Goal: Task Accomplishment & Management: Complete application form

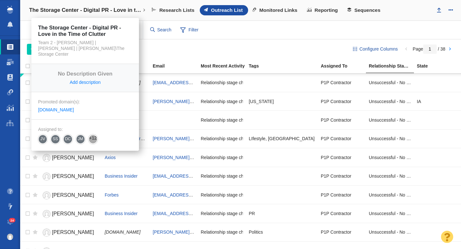
click at [87, 12] on h4 "The Storage Center - Digital PR - Love in the Time of Clutter" at bounding box center [85, 10] width 112 height 6
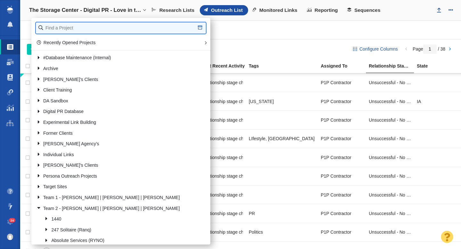
click at [78, 30] on input "text" at bounding box center [121, 27] width 170 height 11
type input "emci"
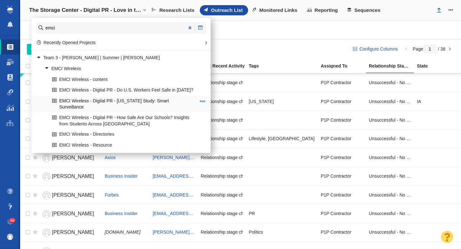
click at [126, 99] on link "EMCI Wireless - Digital PR - [US_STATE] Study: Smart Surveillance" at bounding box center [124, 104] width 147 height 16
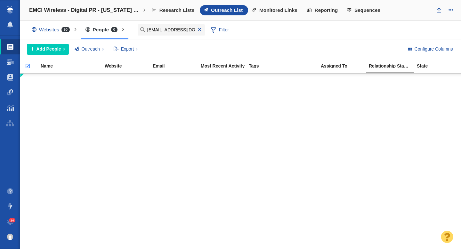
type input "[EMAIL_ADDRESS][DOMAIN_NAME]"
click at [56, 52] on span "Add People" at bounding box center [48, 49] width 25 height 7
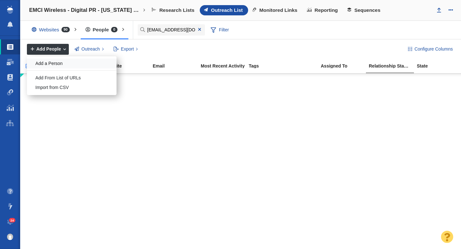
click at [57, 66] on div "Add a Person" at bounding box center [72, 64] width 90 height 10
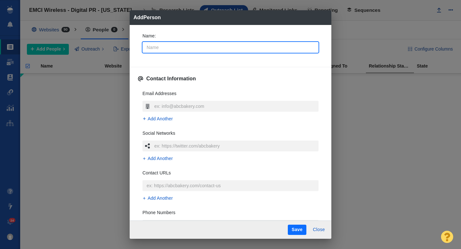
type input "F"
type textarea "x"
type input "Fl"
type textarea "x"
type input "Flo"
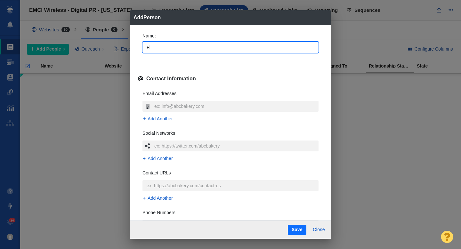
type textarea "x"
type input "[PERSON_NAME]"
type textarea "x"
type input "Flori"
type textarea "x"
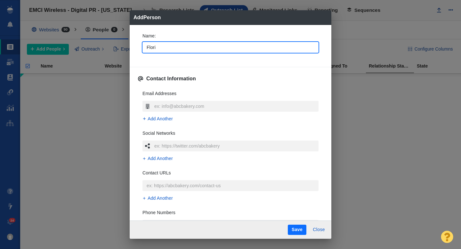
type input "Florid"
type textarea "x"
type input "[US_STATE]"
type textarea "x"
type input "[US_STATE]"
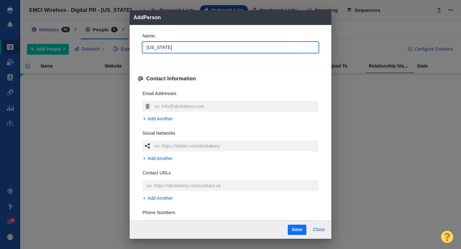
type textarea "x"
type input "[US_STATE] T"
type textarea "x"
type input "[US_STATE] Tr"
type textarea "x"
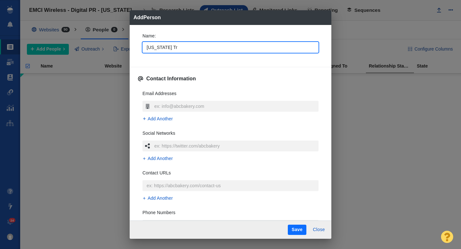
type input "[US_STATE] Tre"
type textarea "x"
type input "[US_STATE] Tren"
type textarea "x"
type input "[US_STATE] Trend"
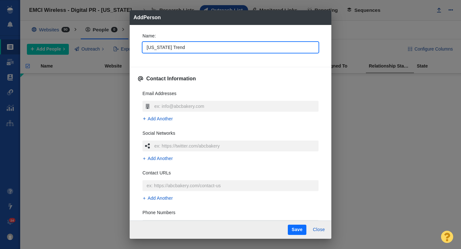
type textarea "x"
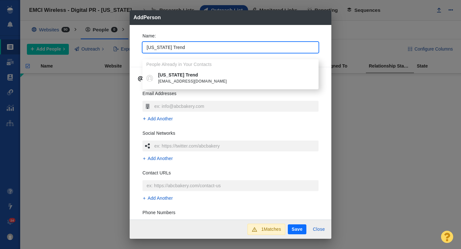
type input "[US_STATE] Trend"
type textarea "x"
click at [136, 57] on div "Name : [US_STATE] Trend People Already in Your Contacts [US_STATE] Trend [EMAIL…" at bounding box center [231, 122] width 202 height 195
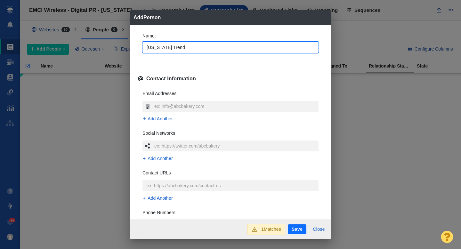
click at [174, 47] on input "[US_STATE] Trend" at bounding box center [230, 47] width 176 height 11
click at [161, 108] on input "text" at bounding box center [236, 106] width 166 height 11
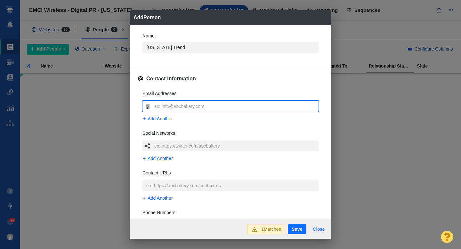
type input "[EMAIL_ADDRESS][DOMAIN_NAME]"
type textarea "x"
type input "[EMAIL_ADDRESS][DOMAIN_NAME]"
type textarea "x"
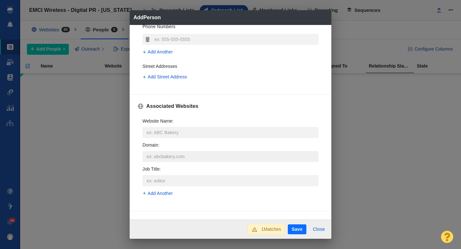
scroll to position [189, 0]
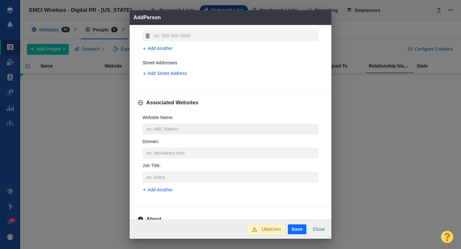
type input "[EMAIL_ADDRESS][DOMAIN_NAME]"
click at [167, 129] on input "Website Name :" at bounding box center [230, 128] width 176 height 11
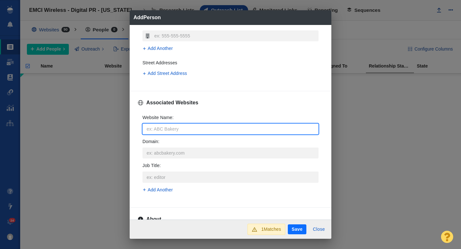
type input "[EMAIL_ADDRESS][DOMAIN_NAME]"
type textarea "x"
drag, startPoint x: 160, startPoint y: 129, endPoint x: 137, endPoint y: 129, distance: 23.0
click at [139, 129] on div "Website Name : [EMAIL_ADDRESS][DOMAIN_NAME] Domain : Job Title : Add Another" at bounding box center [230, 155] width 186 height 93
type input "[DOMAIN_NAME]"
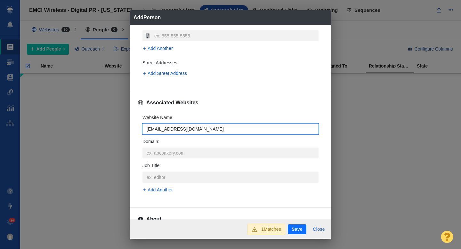
type textarea "x"
type input "[DOMAIN_NAME]"
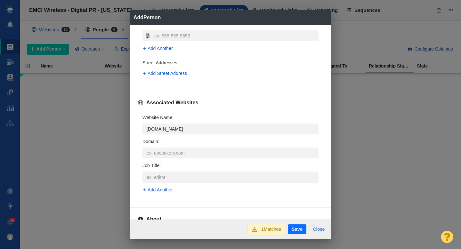
click at [130, 137] on div "Name : [US_STATE] Trend Contact Information Email Addresses [EMAIL_ADDRESS][DOM…" at bounding box center [231, 122] width 202 height 195
click at [142, 144] on div "Website Name : [DOMAIN_NAME] Domain : Job Title : Add Another" at bounding box center [230, 155] width 186 height 93
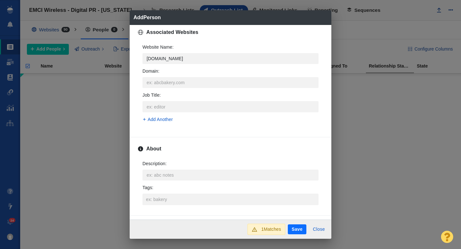
scroll to position [280, 0]
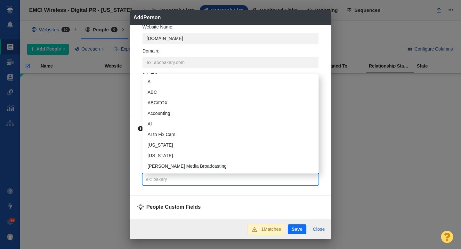
click at [158, 179] on input "Tags :" at bounding box center [230, 179] width 172 height 12
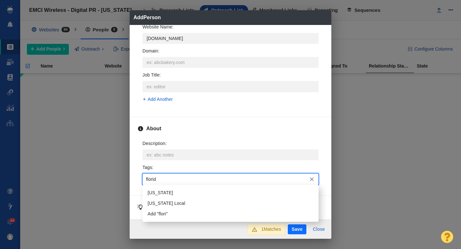
type input "[US_STATE]"
click at [159, 194] on li "[US_STATE]" at bounding box center [230, 192] width 176 height 11
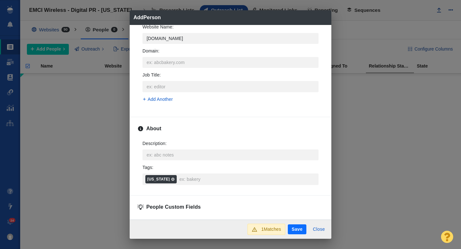
click at [296, 231] on button "Save" at bounding box center [297, 229] width 19 height 10
type textarea "x"
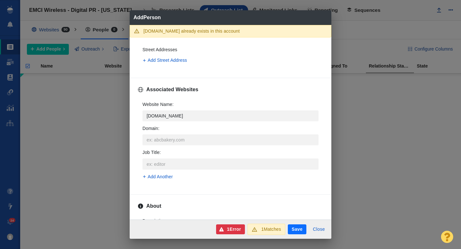
scroll to position [218, 0]
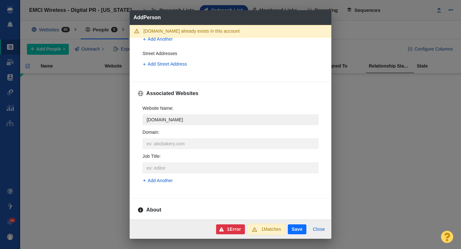
click at [182, 121] on input "[DOMAIN_NAME]" at bounding box center [230, 119] width 176 height 11
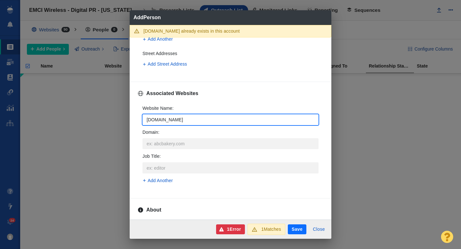
type input "[DOMAIN_NAME]"
type textarea "x"
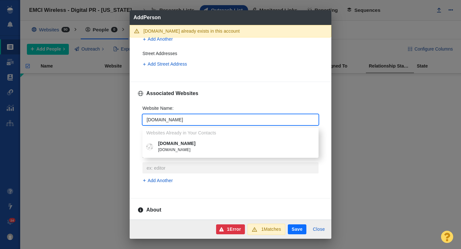
type input "[DOMAIN_NAME]"
click at [185, 143] on p "[DOMAIN_NAME]" at bounding box center [235, 143] width 154 height 7
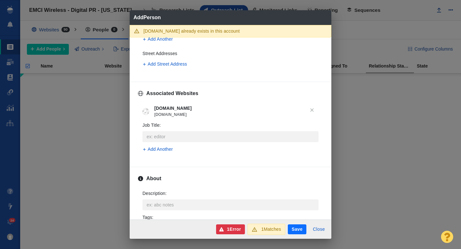
click at [297, 233] on button "Save" at bounding box center [297, 229] width 19 height 10
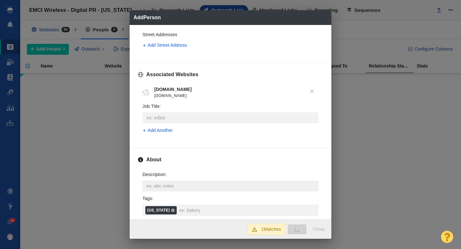
type textarea "x"
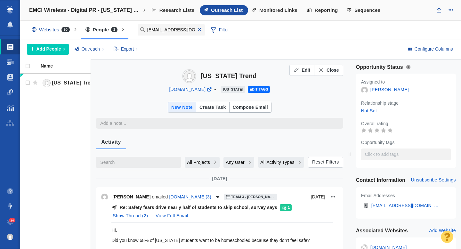
click at [242, 109] on div "Compose Email" at bounding box center [250, 107] width 35 height 8
type textarea "x"
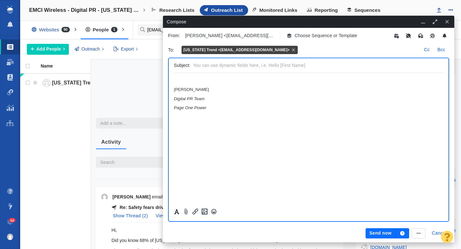
scroll to position [0, 0]
click at [318, 36] on p "Choose Sequence or Template" at bounding box center [325, 35] width 63 height 7
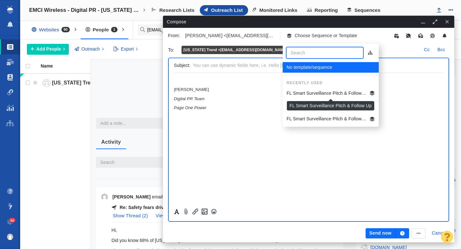
click at [310, 93] on p "FL Smart Surveillance Pitch & Follow Up" at bounding box center [326, 93] width 80 height 7
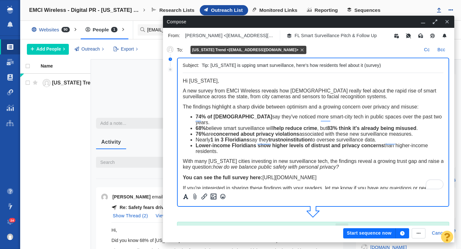
click at [203, 83] on span "﻿ Hi [US_STATE]," at bounding box center [200, 80] width 36 height 5
click at [363, 233] on button "Start sequence now" at bounding box center [369, 233] width 52 height 10
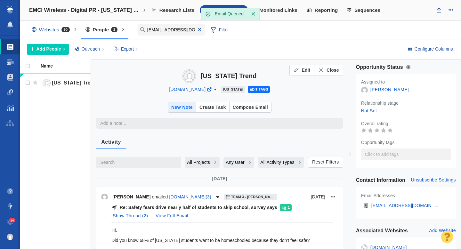
type textarea "x"
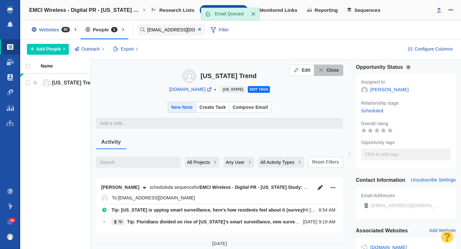
click at [327, 67] on span "Close" at bounding box center [332, 70] width 12 height 7
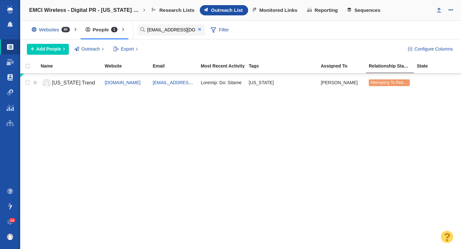
click at [199, 32] on span at bounding box center [200, 29] width 10 height 9
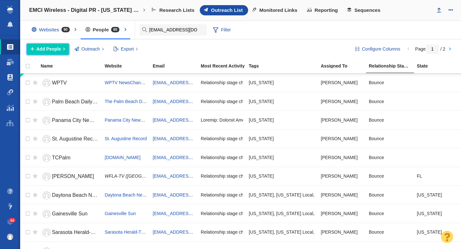
click at [56, 53] on button "Add People" at bounding box center [48, 49] width 42 height 11
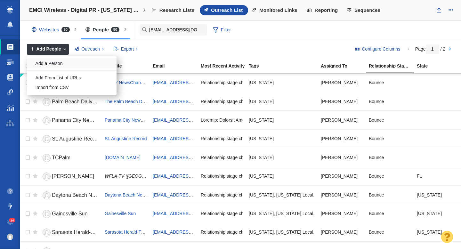
click at [60, 68] on div "Add a Person" at bounding box center [72, 64] width 90 height 10
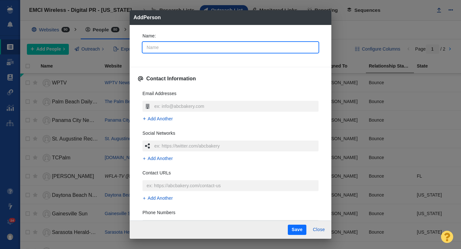
type input "P"
type textarea "x"
type input "Pe"
type textarea "x"
type input "Pet"
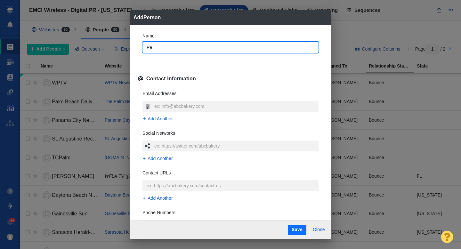
type textarea "x"
type input "[PERSON_NAME]"
type textarea "x"
type input "[PERSON_NAME]"
type textarea "x"
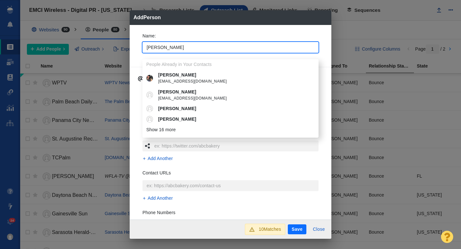
type input "[PERSON_NAME]"
click at [134, 54] on div "Name : [PERSON_NAME] People Already in Your Contacts [PERSON_NAME] [EMAIL_ADDRE…" at bounding box center [231, 122] width 202 height 195
type textarea "x"
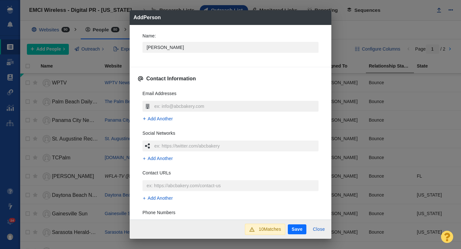
click at [168, 103] on input "text" at bounding box center [236, 106] width 166 height 11
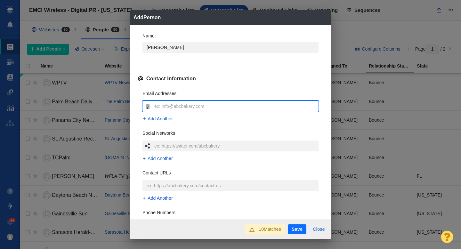
type input "[PERSON_NAME][EMAIL_ADDRESS][DOMAIN_NAME]"
type textarea "x"
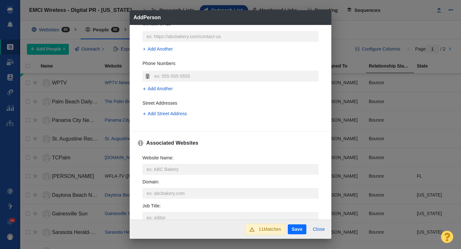
scroll to position [151, 0]
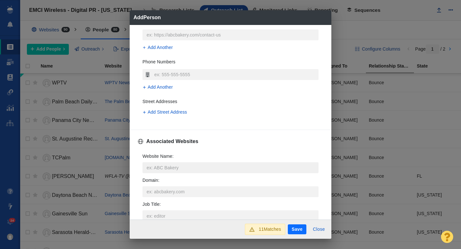
type input "[PERSON_NAME][EMAIL_ADDRESS][DOMAIN_NAME]"
click at [169, 163] on input "Website Name :" at bounding box center [230, 167] width 176 height 11
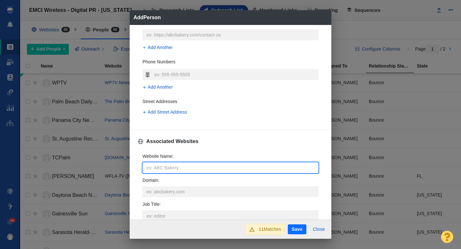
type input "[PERSON_NAME][EMAIL_ADDRESS][DOMAIN_NAME]"
type textarea "x"
drag, startPoint x: 159, startPoint y: 166, endPoint x: 141, endPoint y: 170, distance: 18.5
click at [142, 170] on input "[PERSON_NAME][EMAIL_ADDRESS][DOMAIN_NAME]" at bounding box center [230, 167] width 176 height 11
type input "[DOMAIN_NAME]"
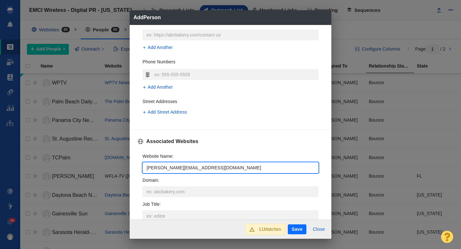
type textarea "x"
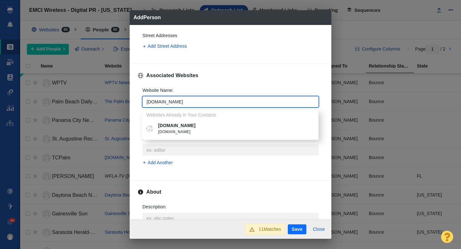
scroll to position [224, 0]
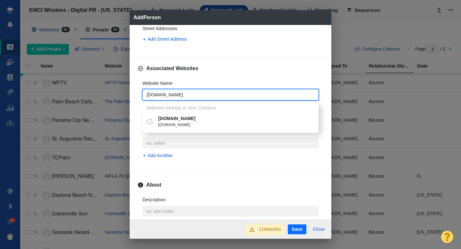
type input "[DOMAIN_NAME]"
click at [182, 125] on span "[DOMAIN_NAME]" at bounding box center [235, 125] width 154 height 6
type textarea "x"
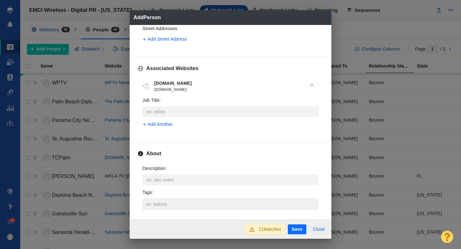
click at [167, 202] on input "Tags :" at bounding box center [230, 204] width 172 height 12
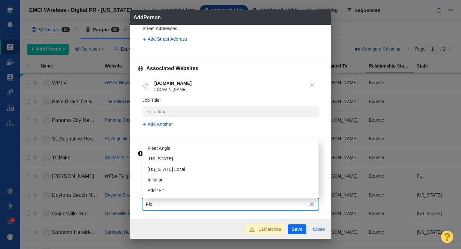
type input "[PERSON_NAME]"
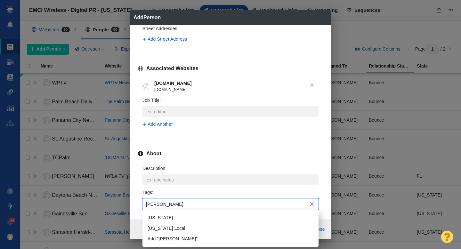
click at [166, 217] on li "[US_STATE]" at bounding box center [230, 217] width 176 height 11
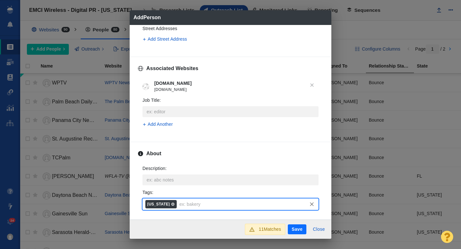
click at [290, 231] on button "Save" at bounding box center [297, 229] width 19 height 10
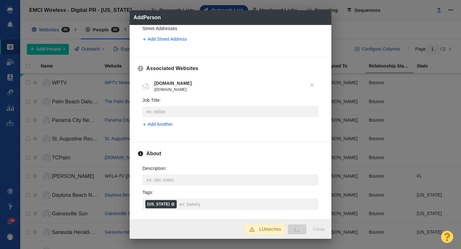
type textarea "x"
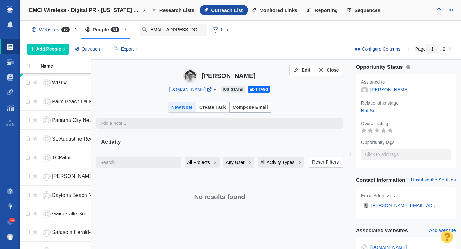
click at [254, 107] on div "Compose Email" at bounding box center [250, 107] width 35 height 8
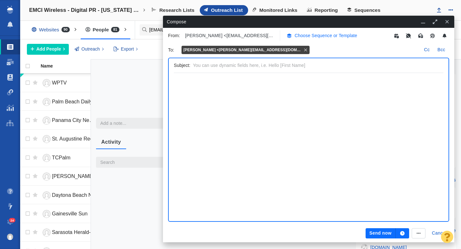
click at [308, 39] on button "Choose Sequence or Template" at bounding box center [321, 35] width 78 height 11
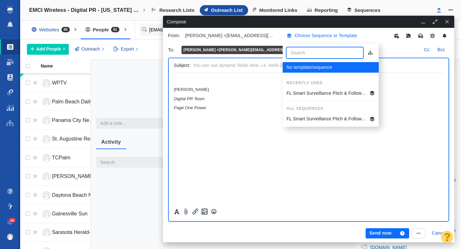
scroll to position [0, 0]
click at [314, 88] on li "FL Smart Surveillance Pitch & Follow Up" at bounding box center [330, 93] width 96 height 10
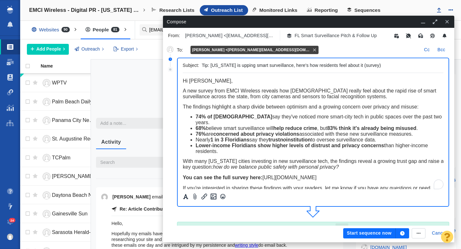
click at [369, 232] on button "Start sequence now" at bounding box center [369, 233] width 52 height 10
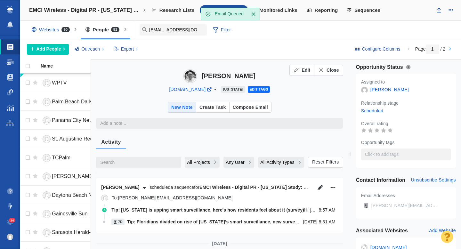
type textarea "x"
click at [328, 72] on span "Close" at bounding box center [332, 70] width 12 height 7
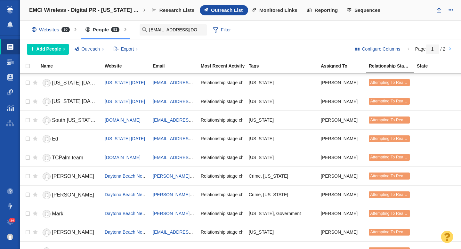
scroll to position [759, 0]
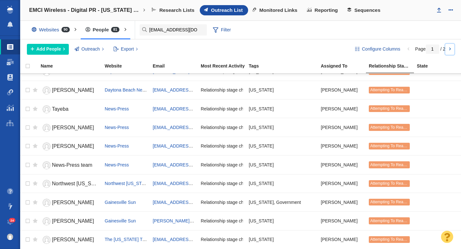
click at [451, 51] on link at bounding box center [449, 49] width 9 height 11
type input "2"
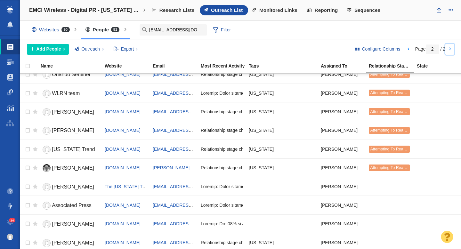
scroll to position [404, 0]
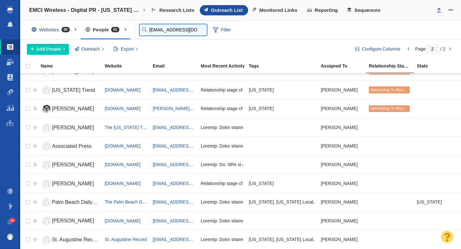
click at [153, 31] on input "[EMAIL_ADDRESS][DOMAIN_NAME]" at bounding box center [172, 29] width 67 height 11
type input "f"
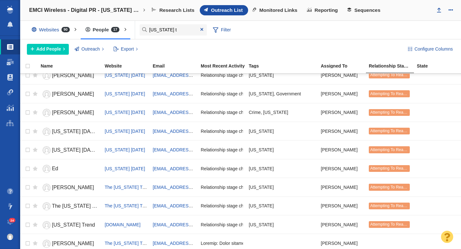
scroll to position [142, 0]
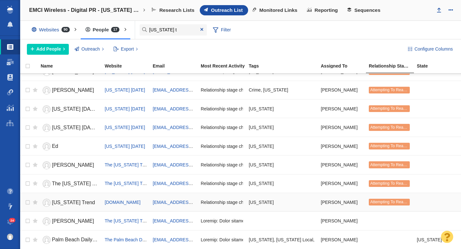
type input "florida t"
click at [88, 203] on link "[US_STATE] Trend" at bounding box center [70, 202] width 58 height 11
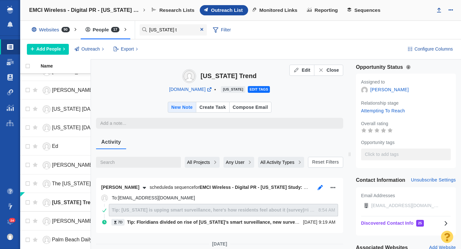
click at [320, 186] on icon "button" at bounding box center [319, 187] width 5 height 5
type textarea "x"
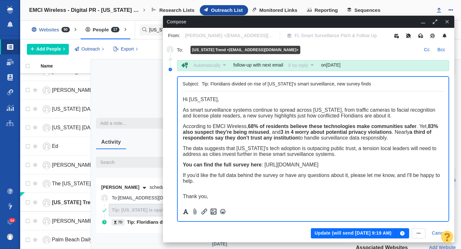
scroll to position [0, 0]
click at [205, 101] on span "﻿ Hi [US_STATE]," at bounding box center [200, 98] width 36 height 5
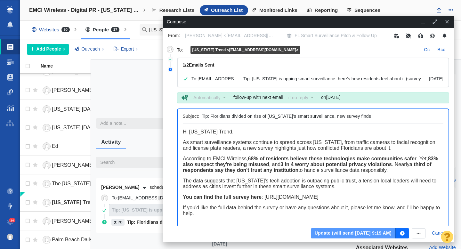
click at [337, 231] on button "Update (will send Oct 22, 9:19 AM)" at bounding box center [353, 233] width 85 height 10
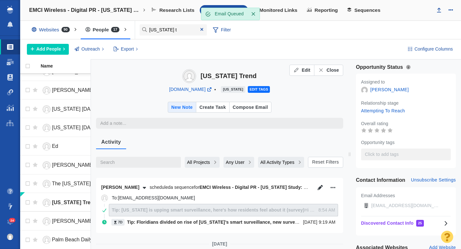
type textarea "x"
